Goal: Communication & Community: Answer question/provide support

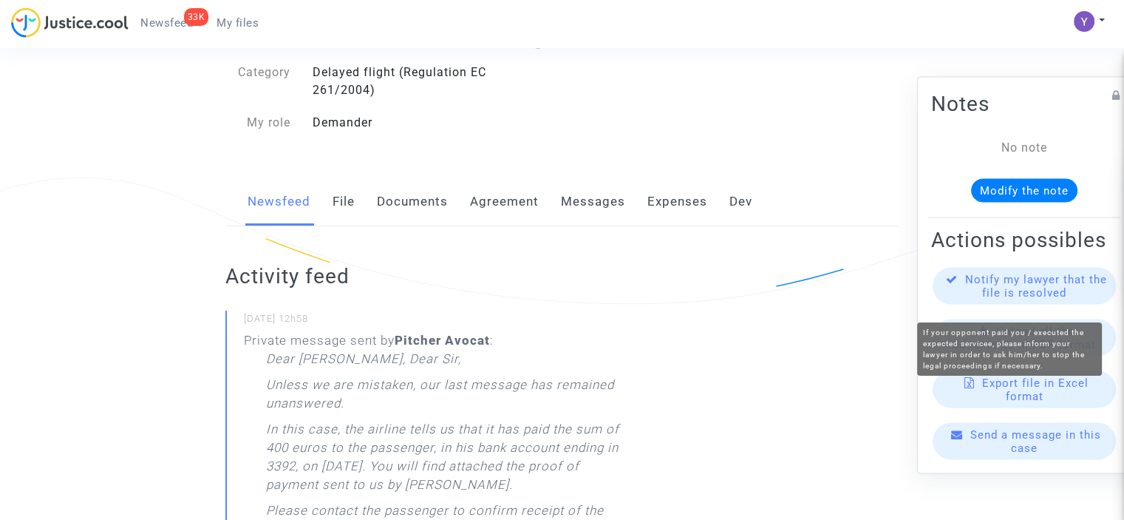
scroll to position [296, 0]
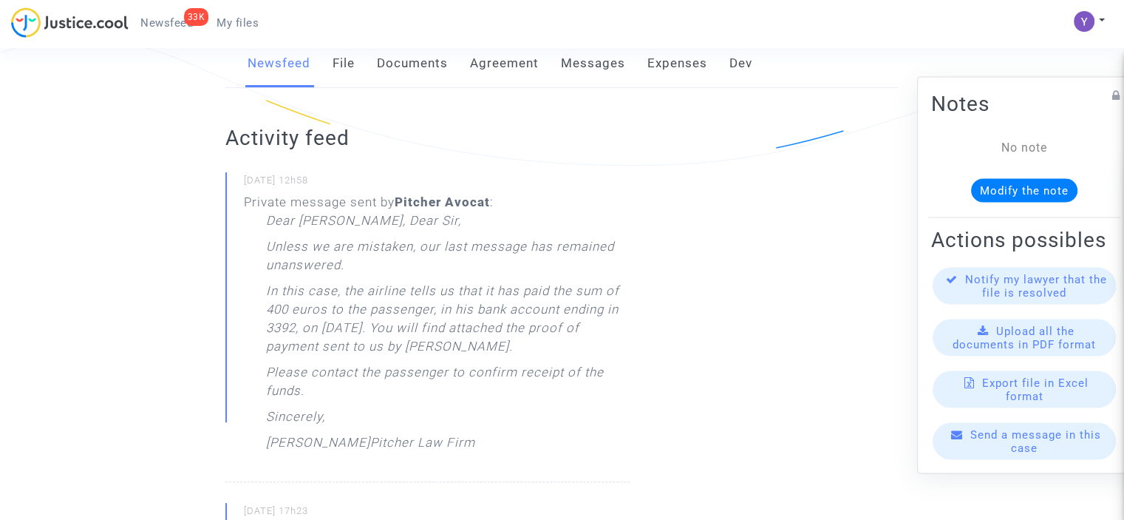
click at [986, 459] on div "Send a message in this case" at bounding box center [1024, 440] width 183 height 37
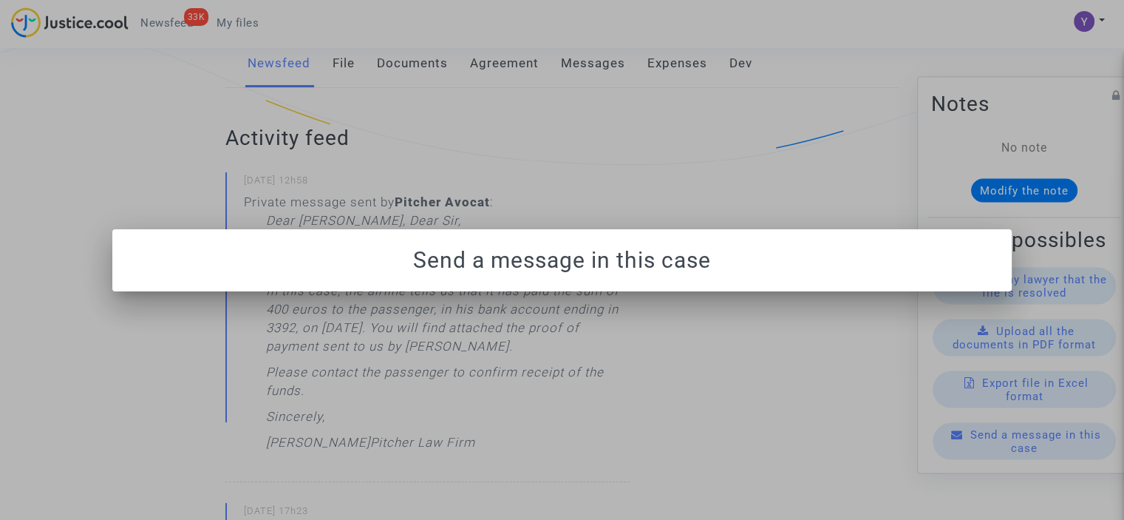
scroll to position [0, 0]
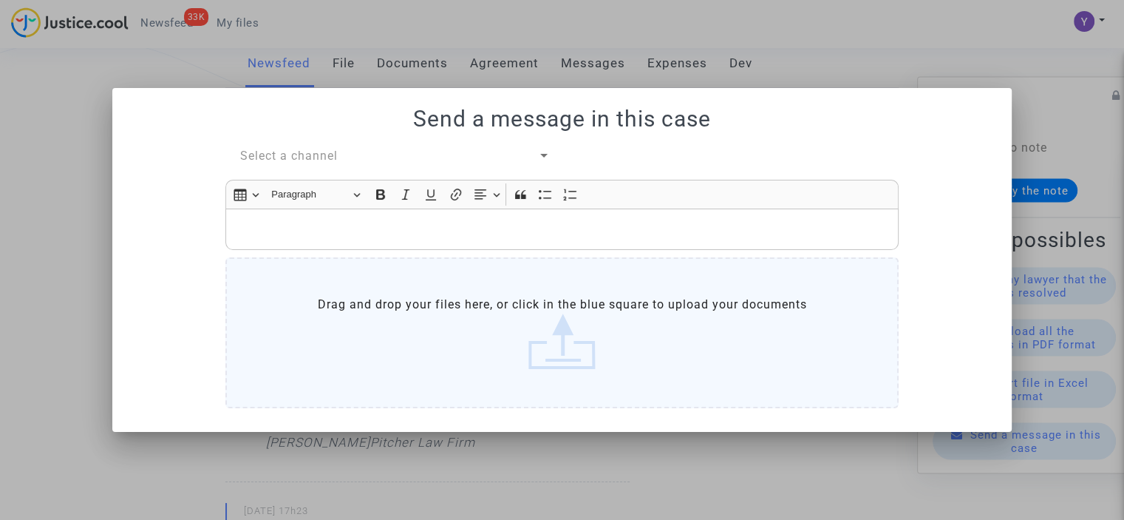
click at [290, 156] on span "Select a channel" at bounding box center [289, 156] width 98 height 14
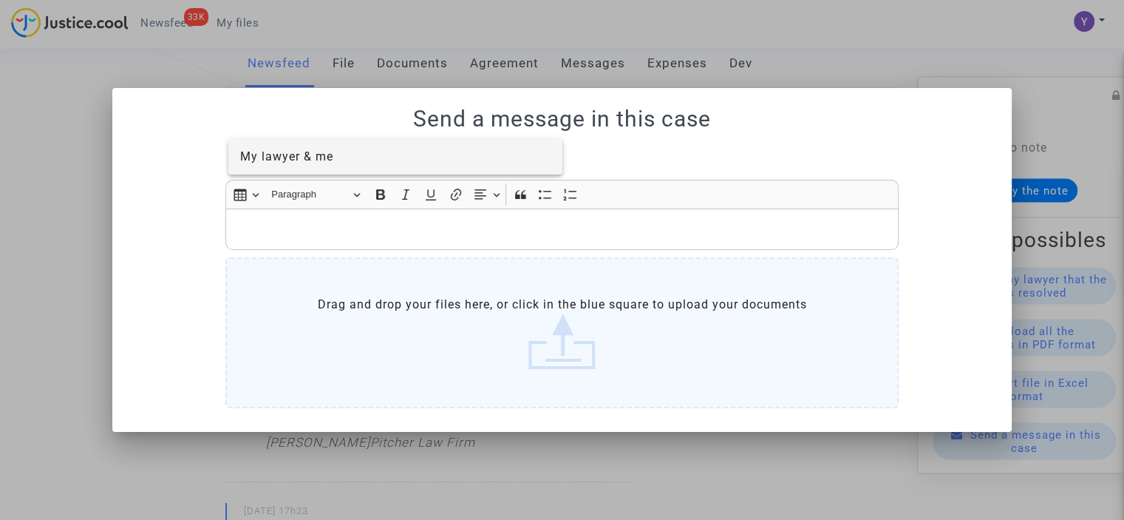
click at [313, 154] on span "My lawyer & me" at bounding box center [286, 156] width 93 height 14
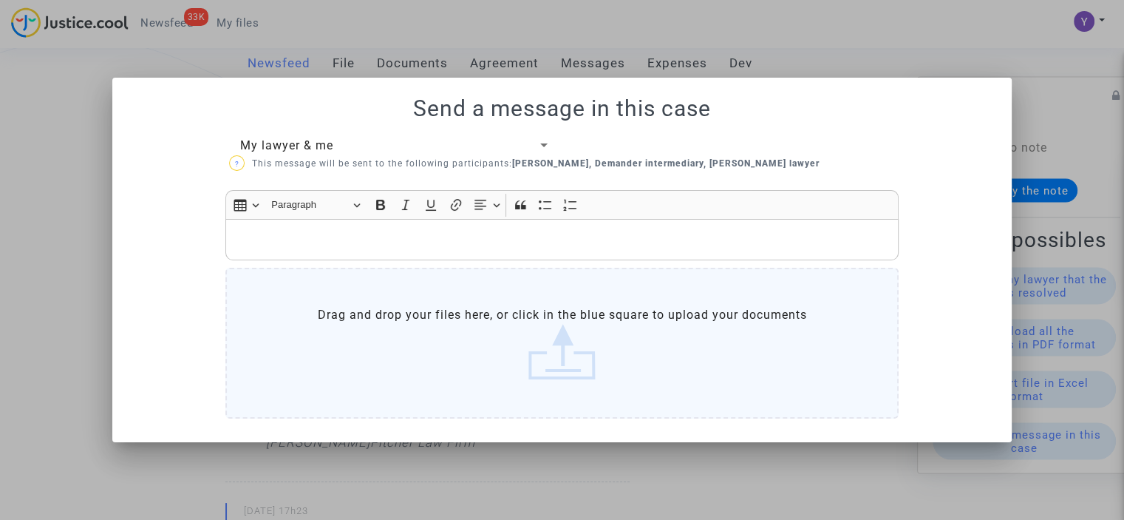
click at [302, 236] on p "Rich Text Editor, main" at bounding box center [563, 240] width 658 height 18
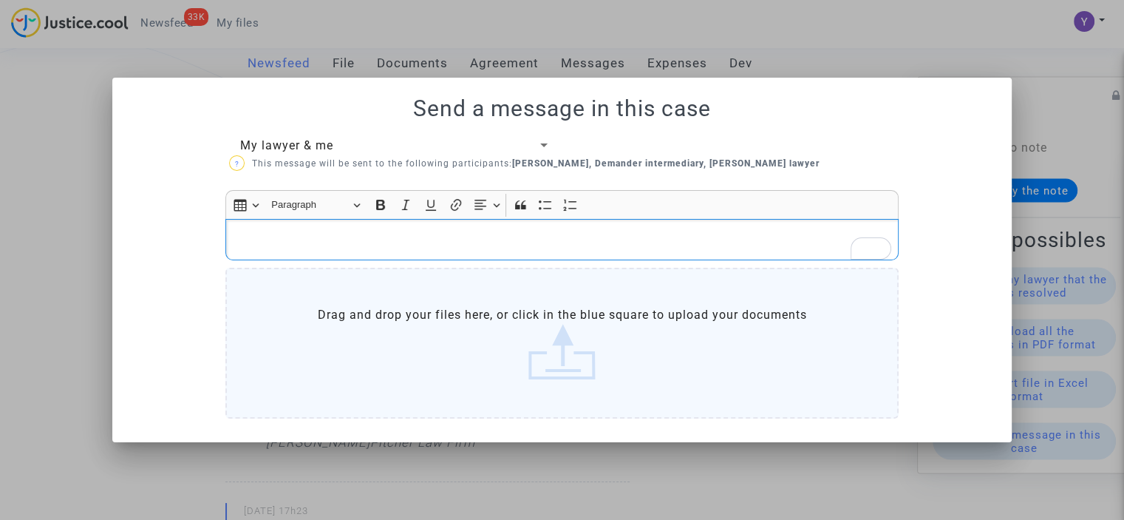
click at [304, 136] on div "Send a message in this case My lawyer & me ? This message will be sent to the f…" at bounding box center [562, 259] width 864 height 329
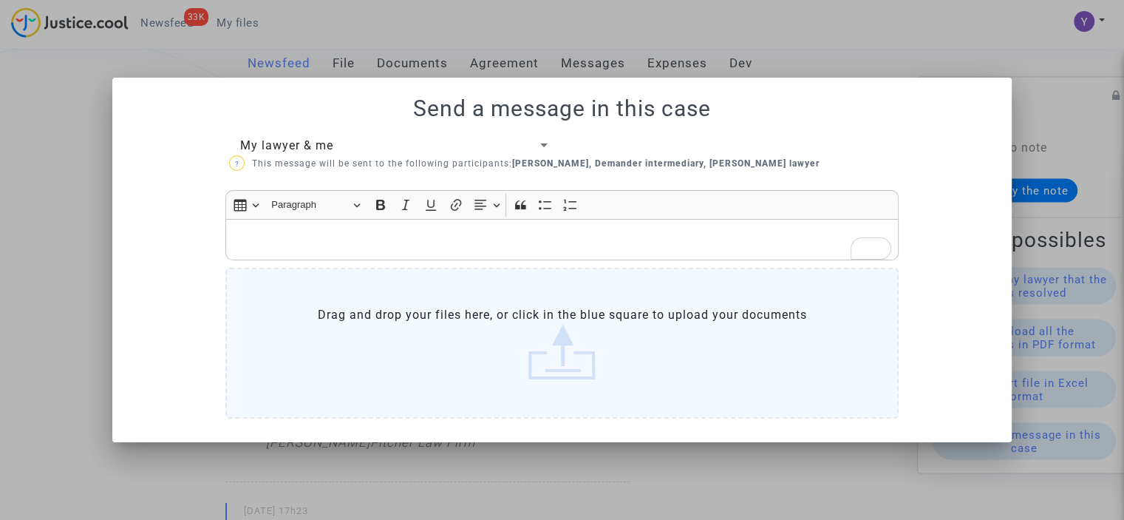
click at [310, 236] on p "Rich Text Editor, main" at bounding box center [563, 240] width 658 height 18
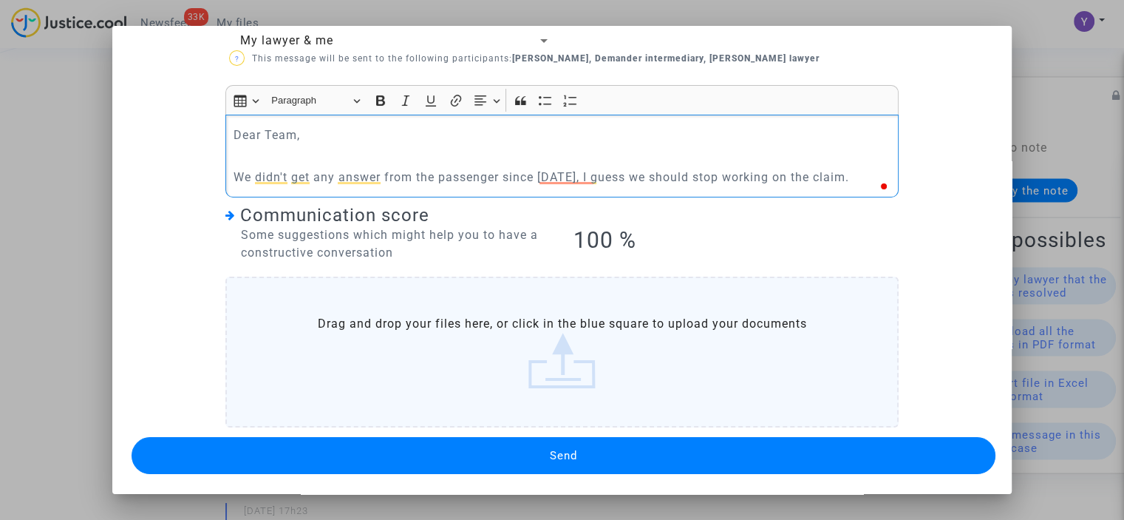
scroll to position [53, 0]
click at [539, 449] on button "Send" at bounding box center [564, 455] width 864 height 37
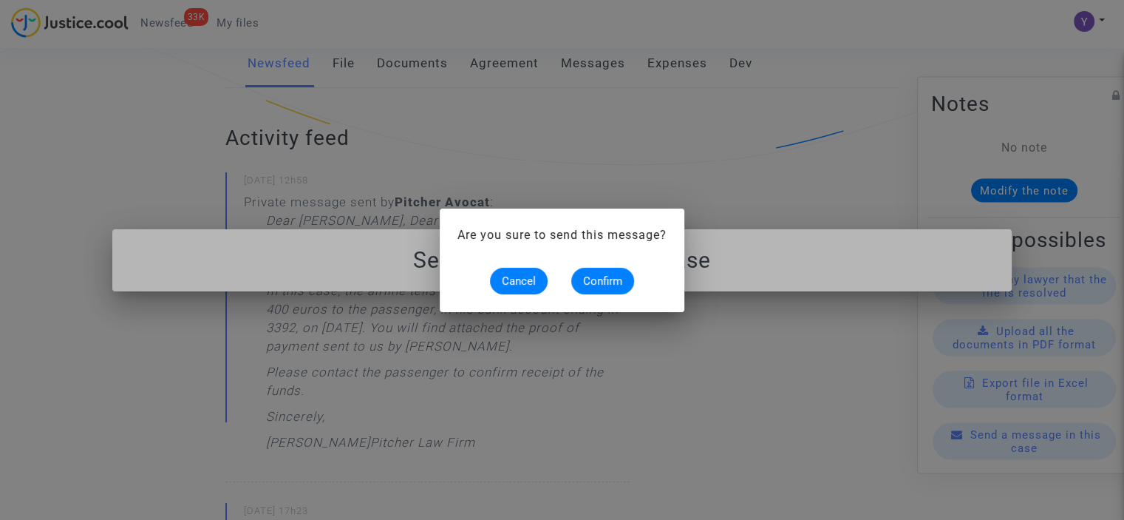
scroll to position [0, 0]
click at [599, 282] on span "Confirm" at bounding box center [602, 280] width 39 height 13
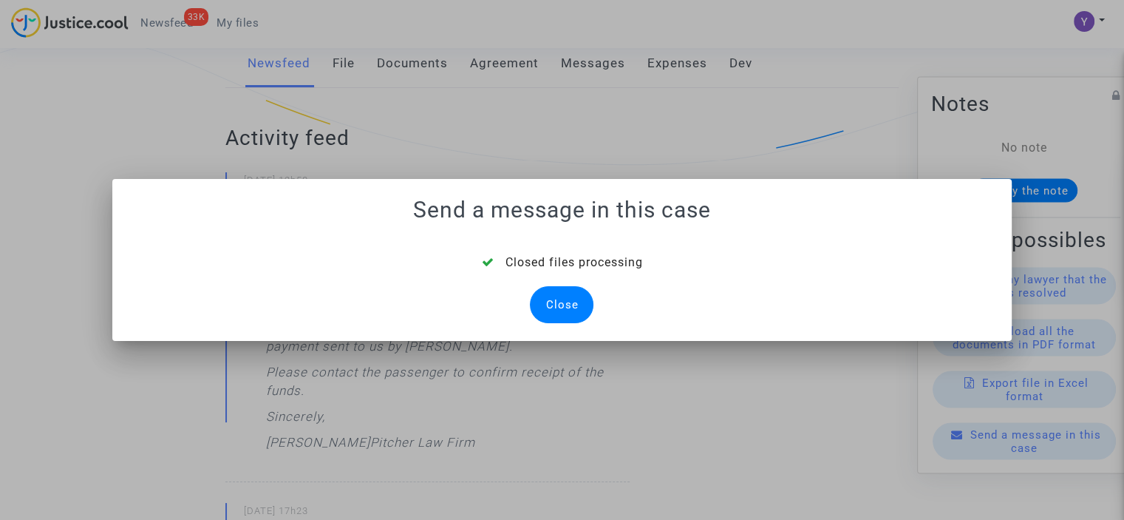
click at [562, 302] on div "Close" at bounding box center [562, 304] width 64 height 37
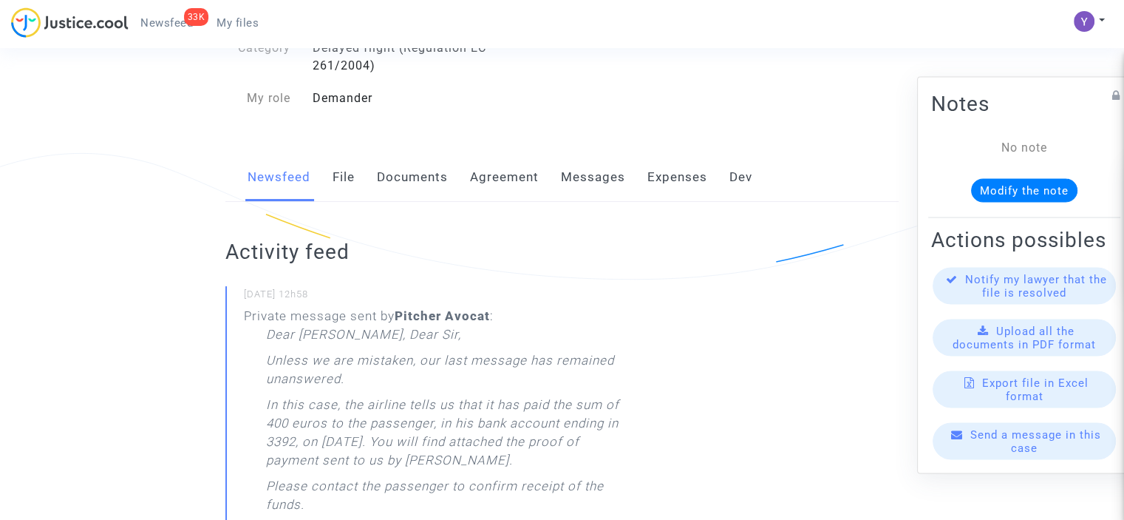
scroll to position [74, 0]
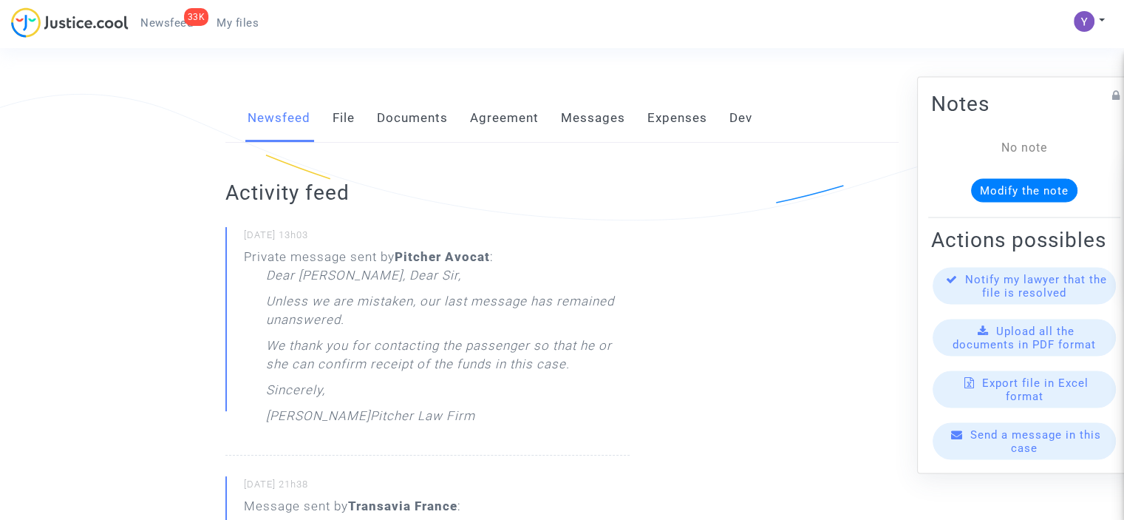
scroll to position [443, 0]
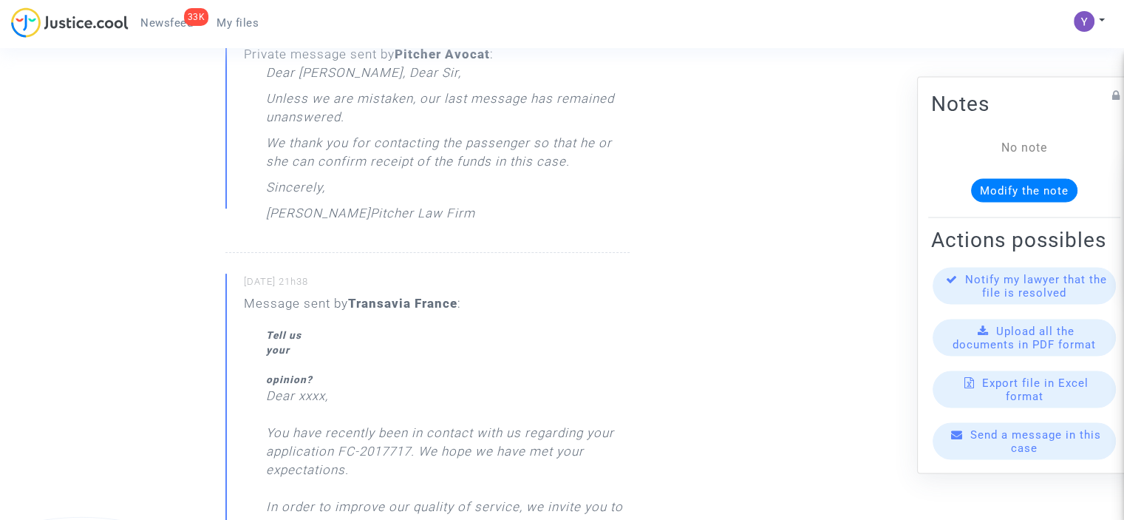
click at [1014, 454] on span "Send a message in this case" at bounding box center [1035, 440] width 131 height 27
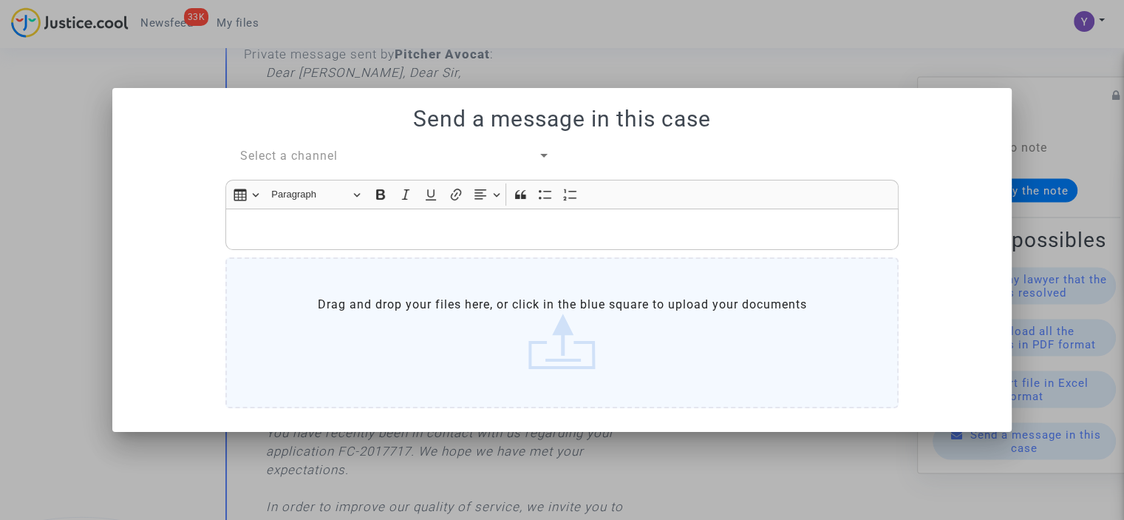
click at [297, 157] on span "Select a channel" at bounding box center [289, 156] width 98 height 14
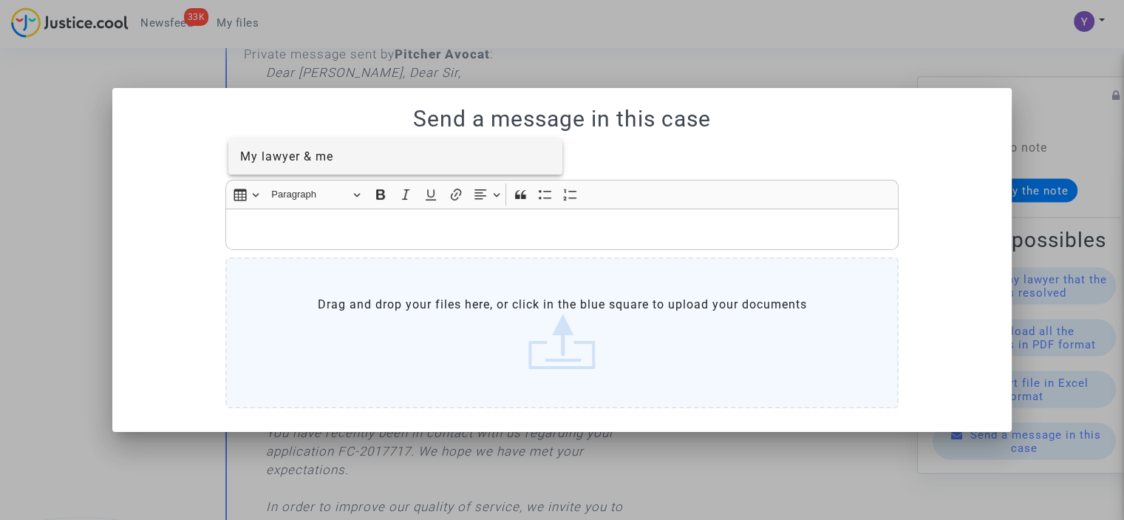
click at [322, 160] on span "My lawyer & me" at bounding box center [286, 156] width 93 height 14
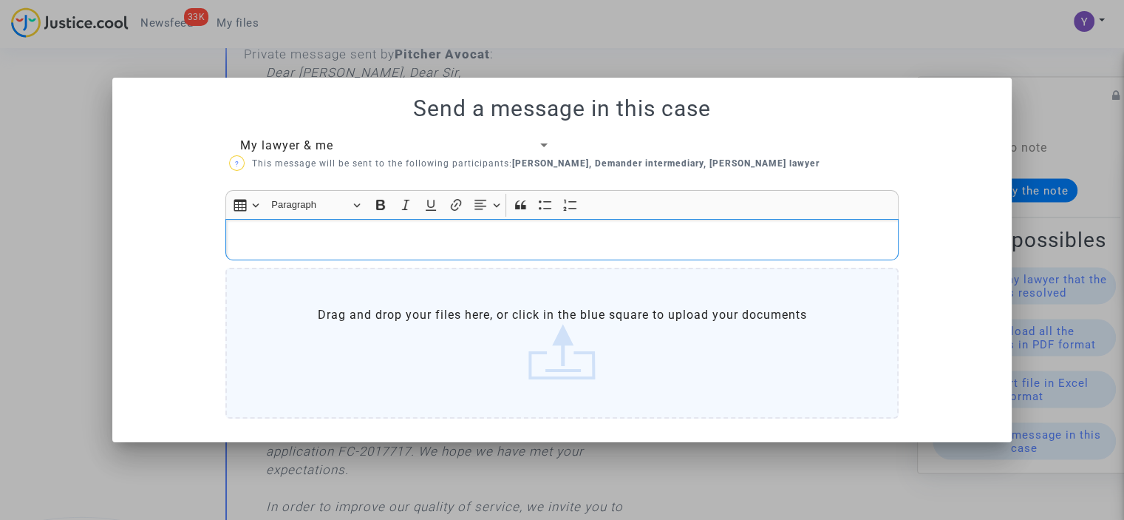
click at [319, 224] on div "Rich Text Editor, main" at bounding box center [561, 239] width 673 height 41
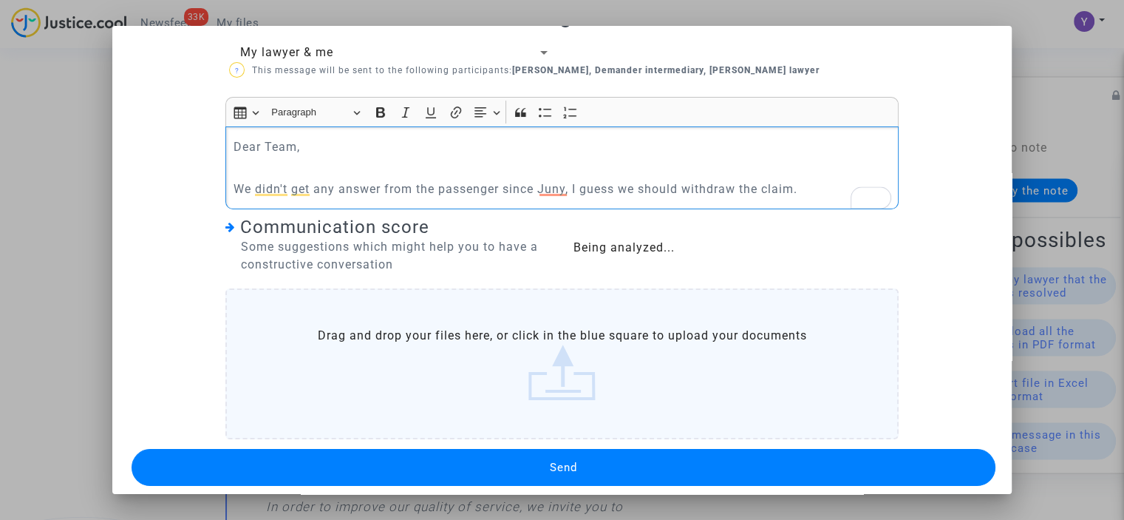
scroll to position [53, 0]
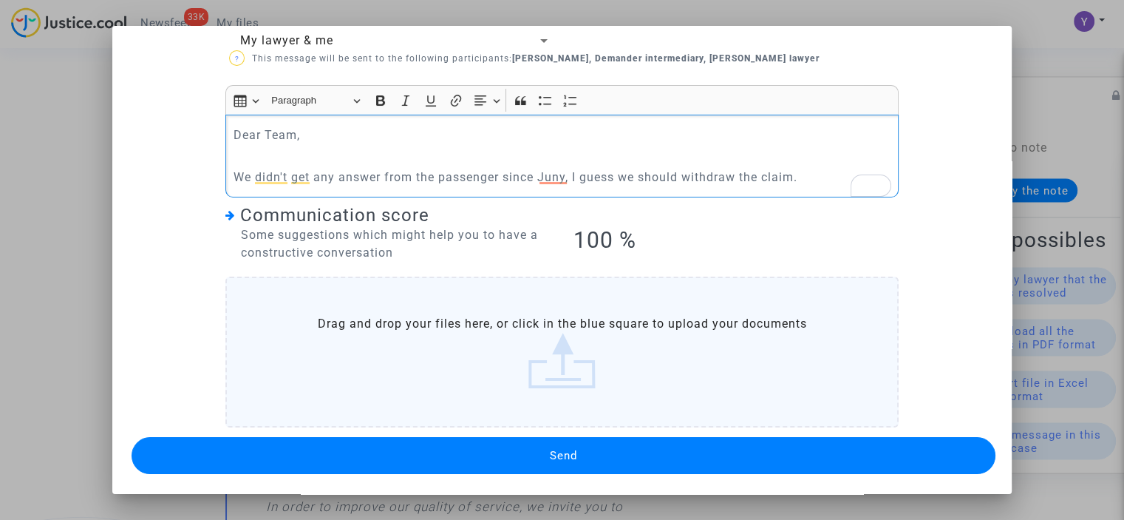
click at [639, 449] on button "Send" at bounding box center [564, 455] width 864 height 37
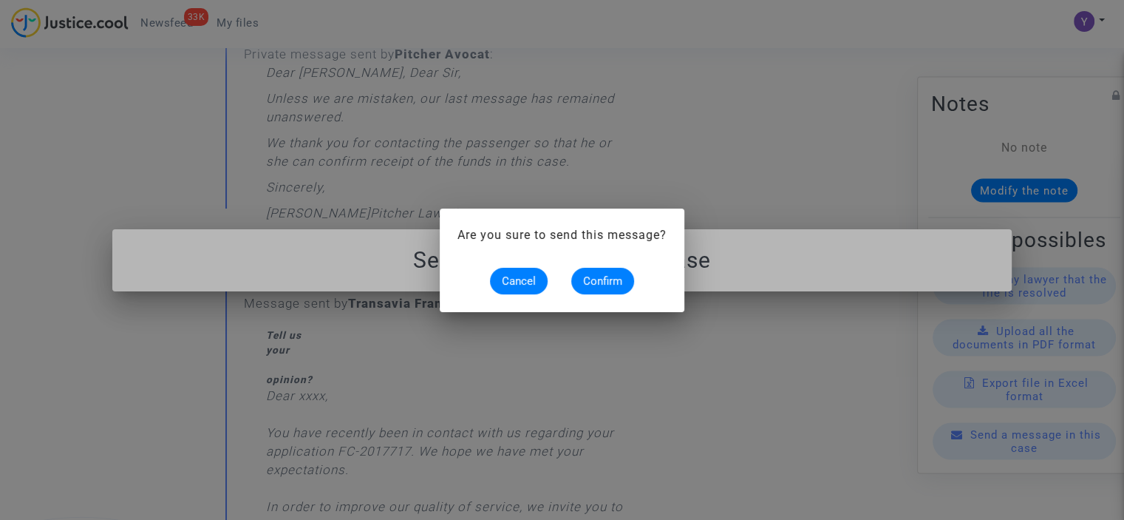
scroll to position [0, 0]
click at [613, 281] on span "Confirm" at bounding box center [602, 280] width 39 height 13
